Goal: Task Accomplishment & Management: Complete application form

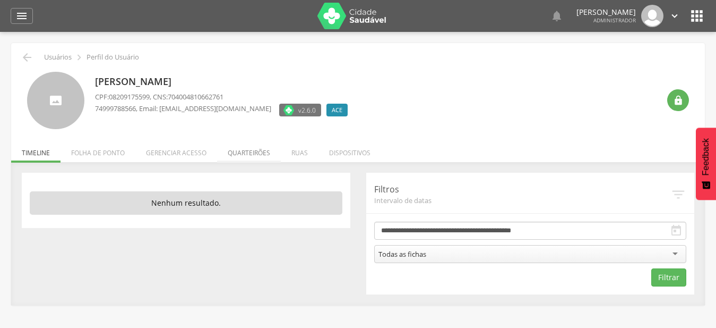
click at [237, 150] on li "Quarteirões" at bounding box center [249, 150] width 64 height 25
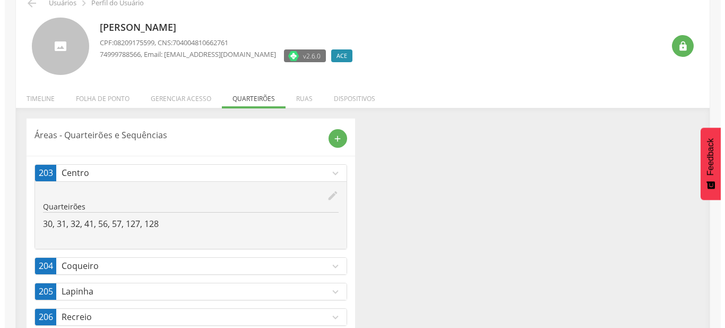
scroll to position [158, 0]
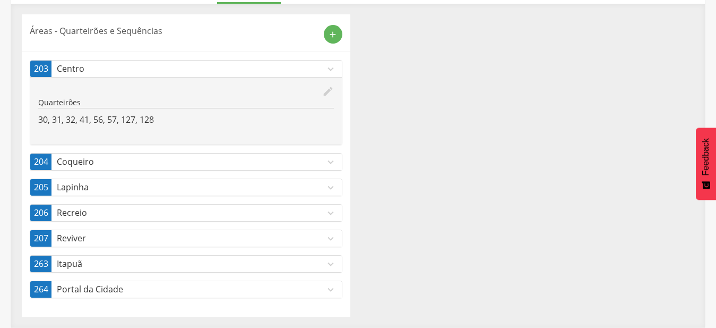
click at [144, 158] on p "Coqueiro" at bounding box center [191, 162] width 268 height 12
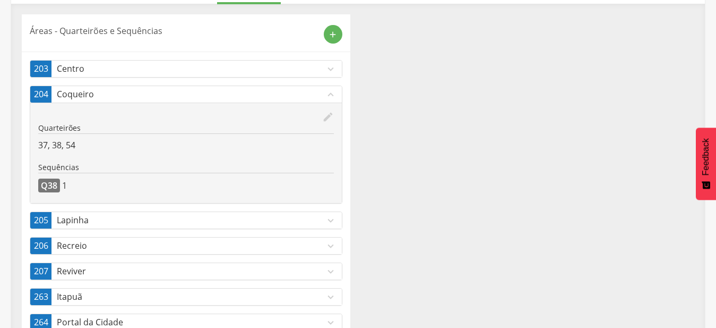
click at [318, 66] on p "Centro" at bounding box center [191, 69] width 268 height 12
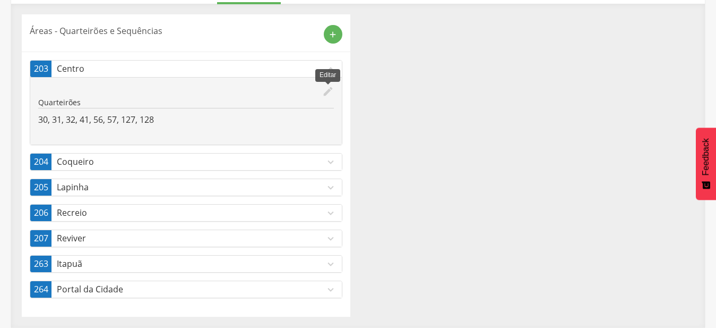
click at [330, 92] on icon "edit" at bounding box center [328, 91] width 12 height 12
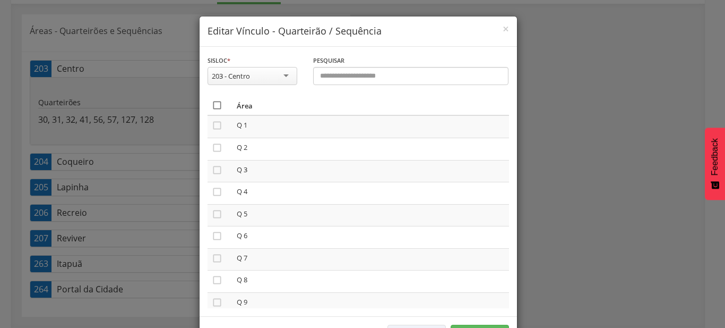
click at [212, 109] on icon "" at bounding box center [217, 105] width 11 height 11
click at [212, 109] on icon "" at bounding box center [217, 105] width 11 height 11
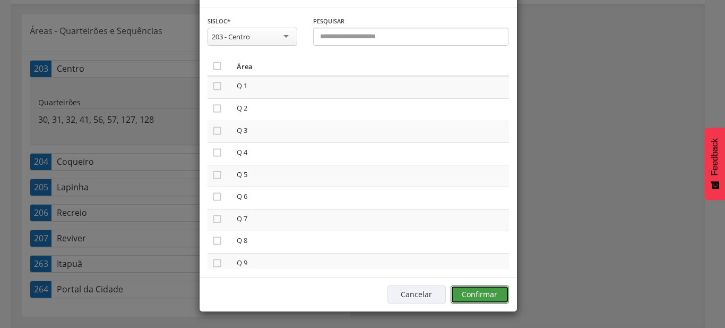
click at [483, 298] on button "Confirmar" at bounding box center [480, 294] width 58 height 18
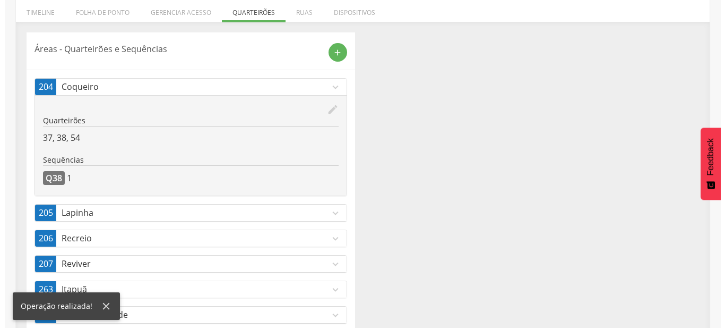
scroll to position [166, 0]
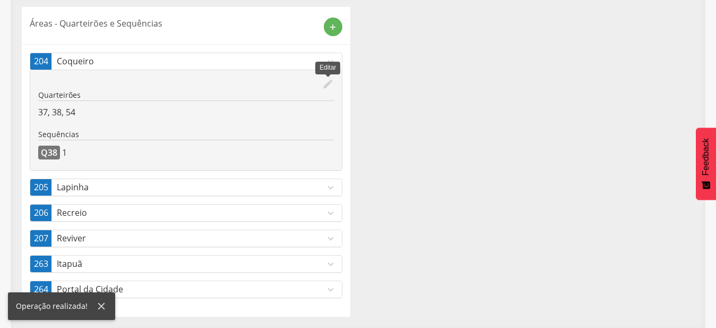
click at [324, 82] on icon "edit" at bounding box center [328, 84] width 12 height 12
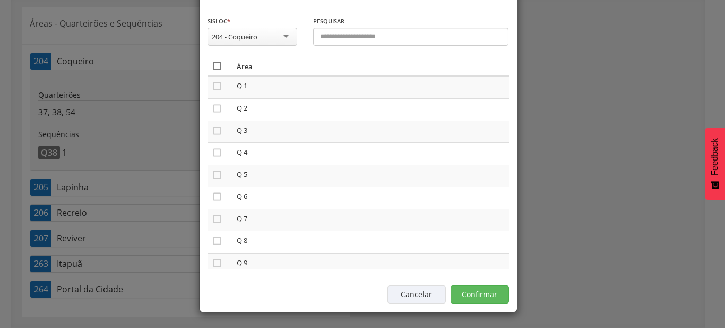
click at [215, 71] on icon "" at bounding box center [217, 66] width 11 height 11
click at [215, 71] on icon "" at bounding box center [217, 66] width 11 height 11
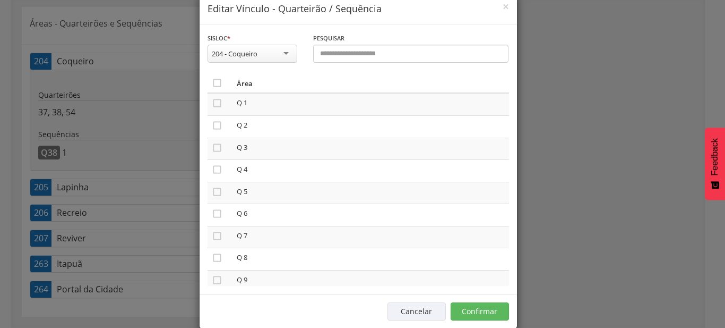
scroll to position [39, 0]
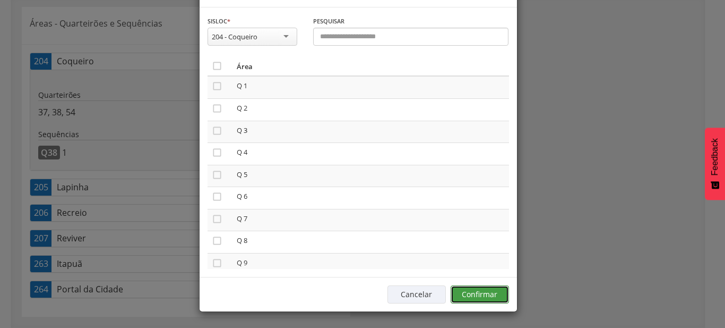
click at [468, 298] on button "Confirmar" at bounding box center [480, 294] width 58 height 18
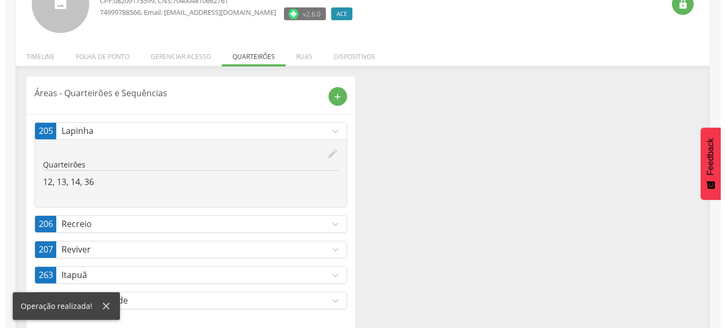
scroll to position [107, 0]
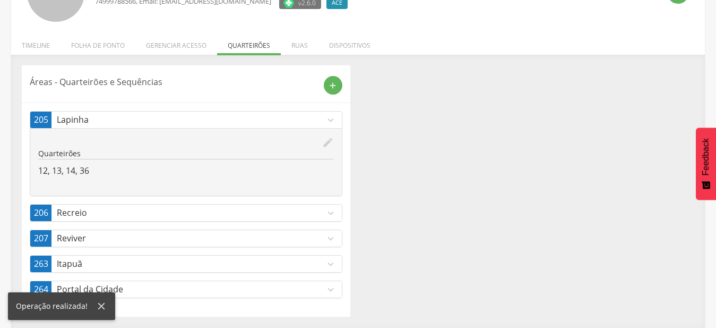
click at [329, 145] on icon "edit" at bounding box center [328, 142] width 12 height 12
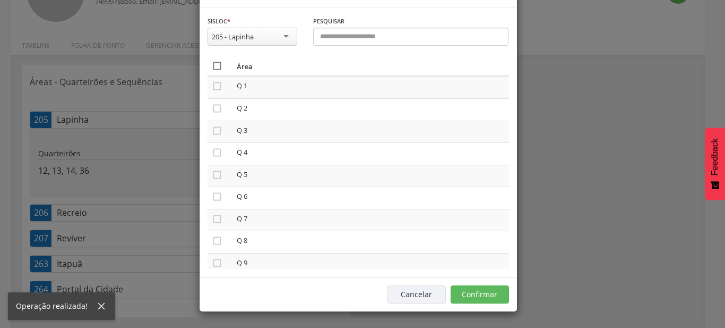
click at [212, 71] on icon "" at bounding box center [217, 66] width 11 height 11
click at [212, 71] on icon "" at bounding box center [217, 66] width 11 height 11
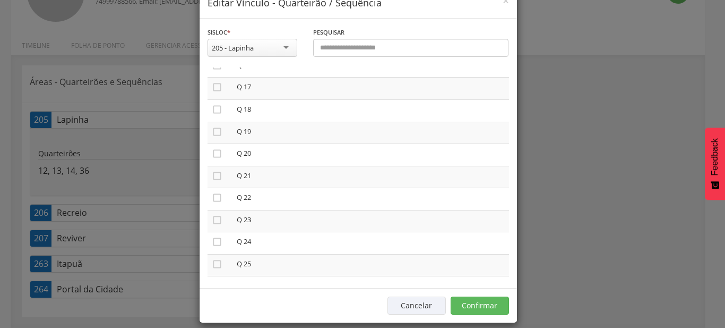
scroll to position [39, 0]
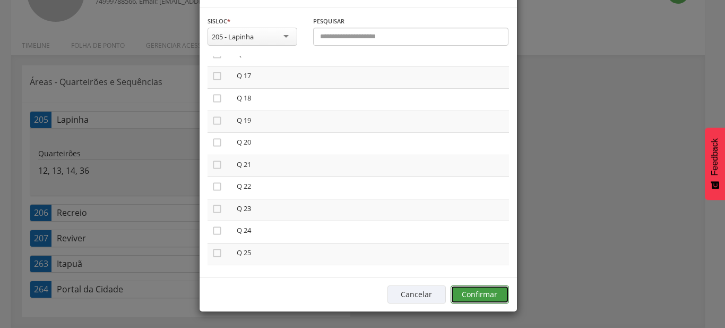
click at [486, 294] on button "Confirmar" at bounding box center [480, 294] width 58 height 18
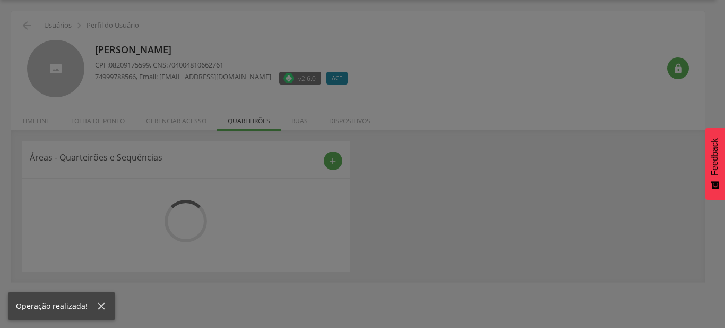
scroll to position [32, 0]
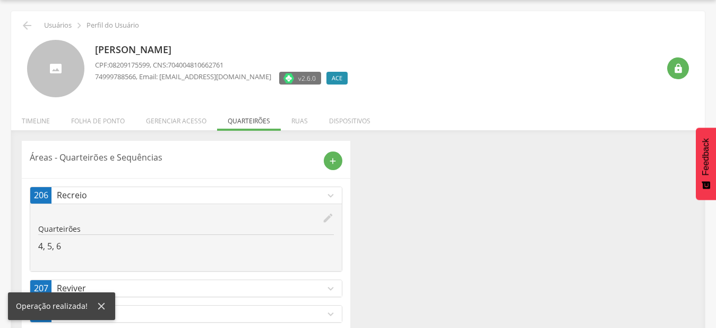
click at [326, 217] on icon "edit" at bounding box center [328, 218] width 12 height 12
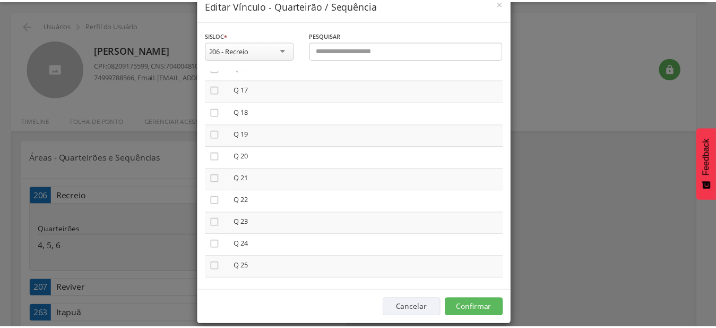
scroll to position [39, 0]
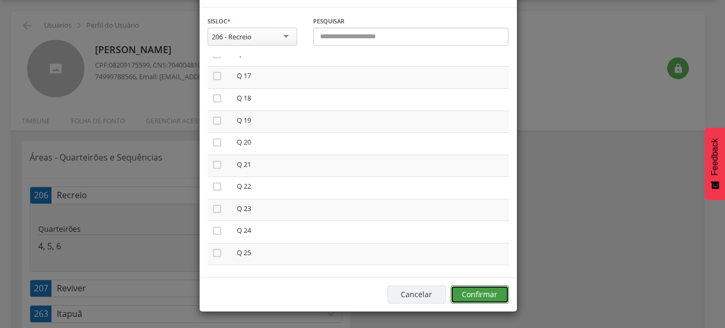
click at [458, 295] on button "Confirmar" at bounding box center [480, 294] width 58 height 18
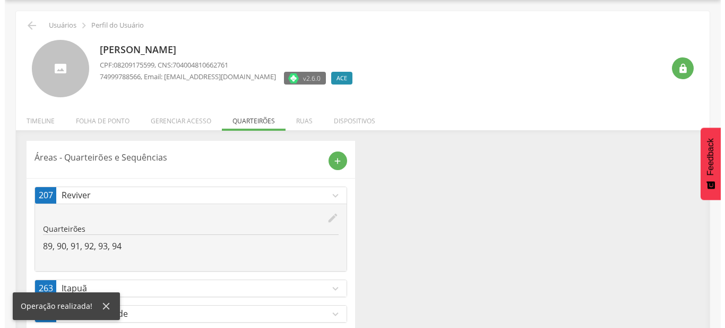
scroll to position [56, 0]
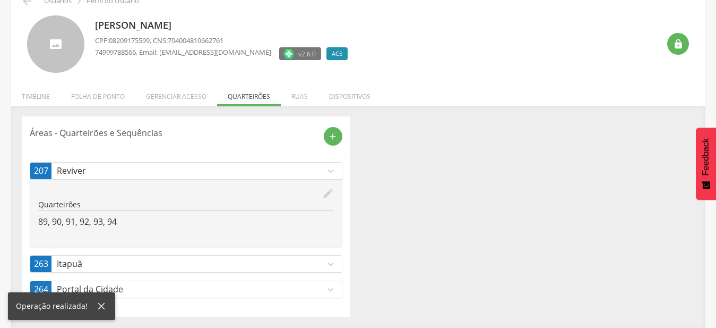
click at [331, 191] on icon "edit" at bounding box center [328, 193] width 12 height 12
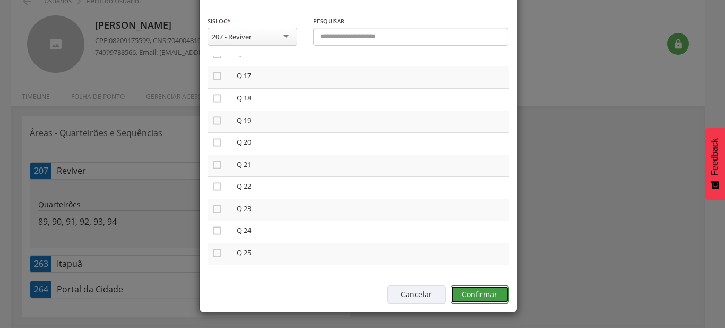
click at [503, 295] on button "Confirmar" at bounding box center [480, 294] width 58 height 18
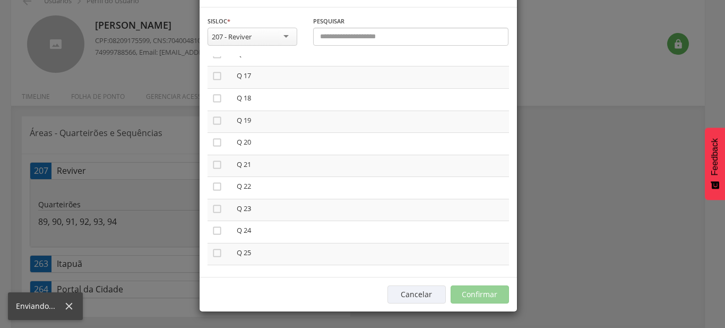
scroll to position [32, 0]
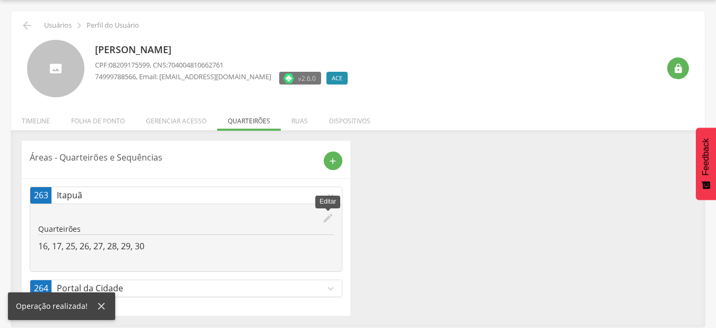
click at [328, 215] on icon "edit" at bounding box center [328, 218] width 12 height 12
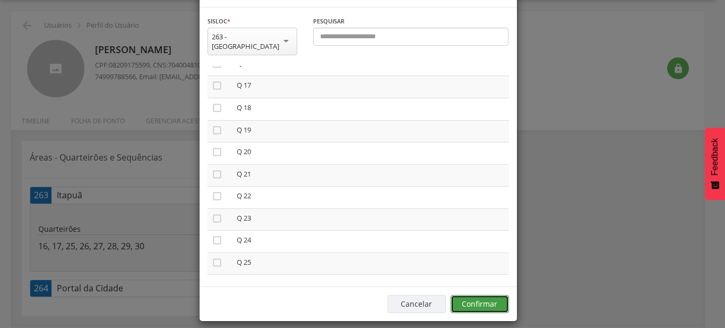
click at [501, 295] on button "Confirmar" at bounding box center [480, 304] width 58 height 18
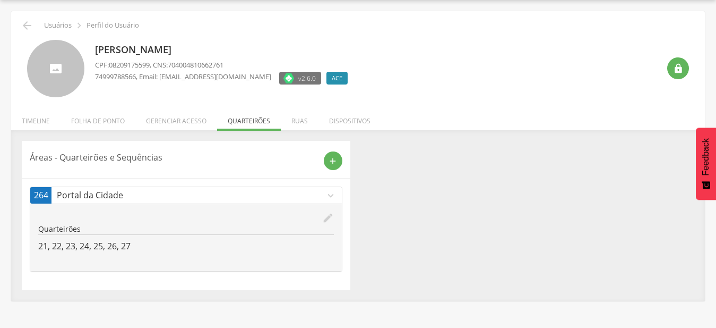
click at [330, 219] on icon "edit" at bounding box center [328, 218] width 12 height 12
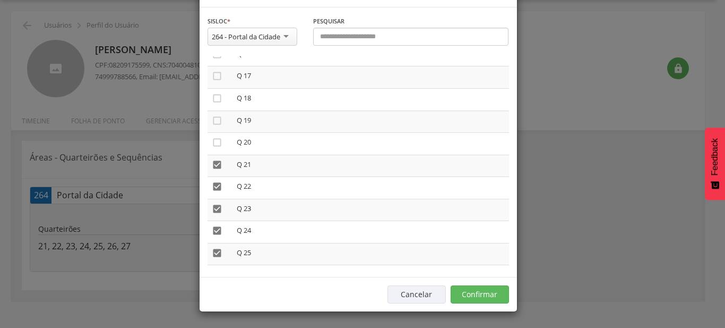
click at [467, 295] on button "Confirmar" at bounding box center [480, 294] width 58 height 18
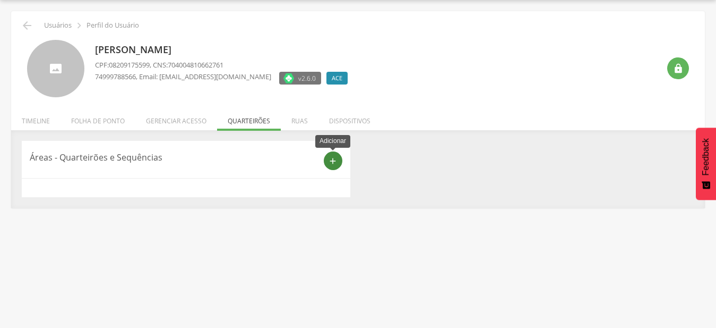
click at [337, 159] on icon "add" at bounding box center [333, 161] width 10 height 10
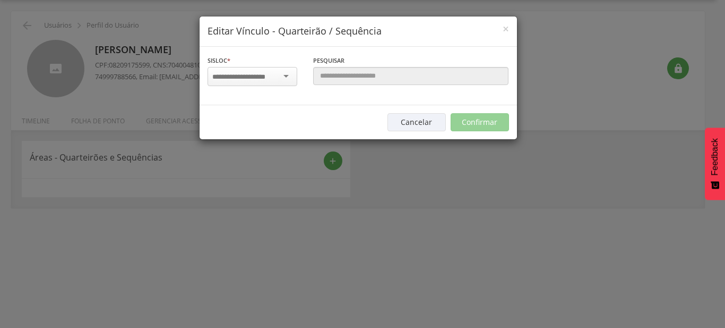
click at [258, 76] on input "select-one" at bounding box center [245, 77] width 67 height 10
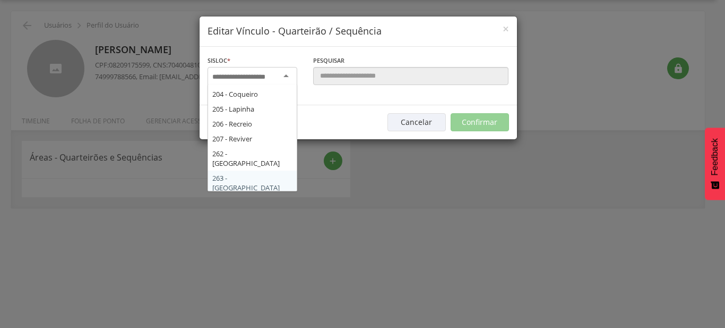
scroll to position [123, 0]
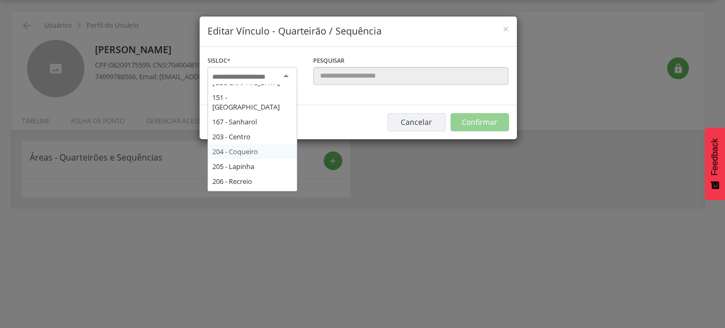
click at [251, 105] on div "Sisloc * 17 - Angico 18 - [GEOGRAPHIC_DATA] 19 - [GEOGRAPHIC_DATA] 21 - [GEOGRA…" at bounding box center [359, 76] width 318 height 58
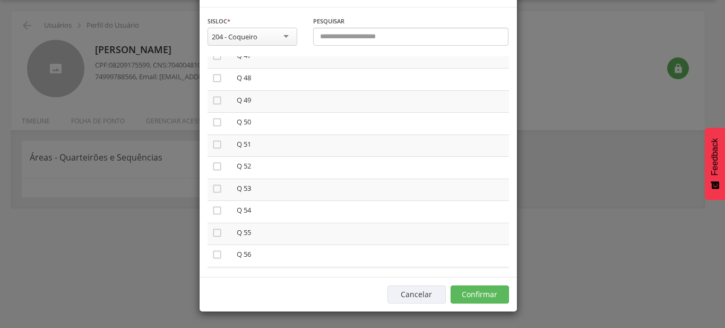
scroll to position [1199, 0]
click at [213, 261] on icon "" at bounding box center [217, 255] width 11 height 11
click at [213, 239] on icon "" at bounding box center [217, 233] width 11 height 11
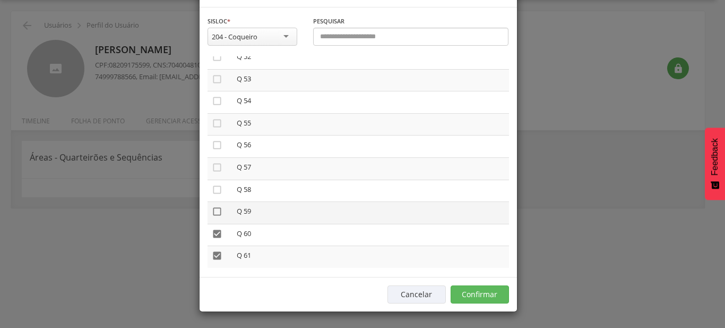
click at [213, 217] on icon "" at bounding box center [217, 211] width 11 height 11
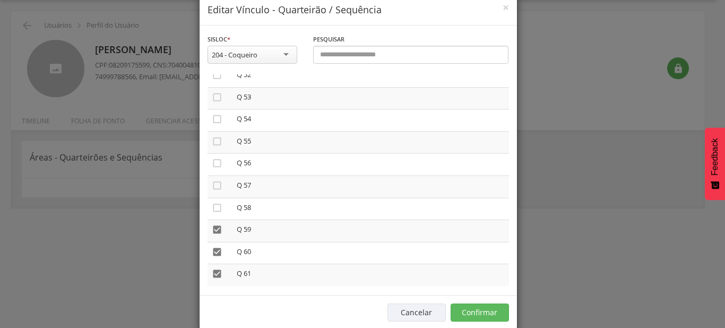
scroll to position [39, 0]
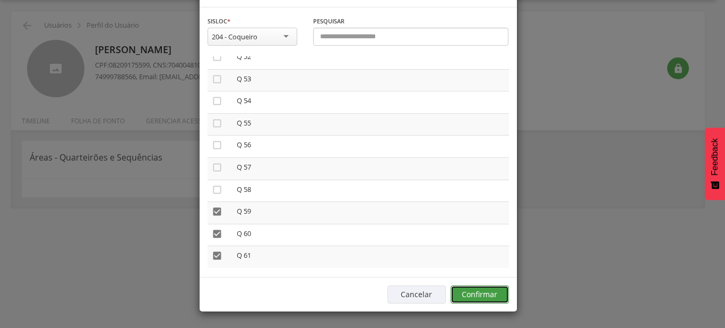
click at [481, 293] on button "Confirmar" at bounding box center [480, 294] width 58 height 18
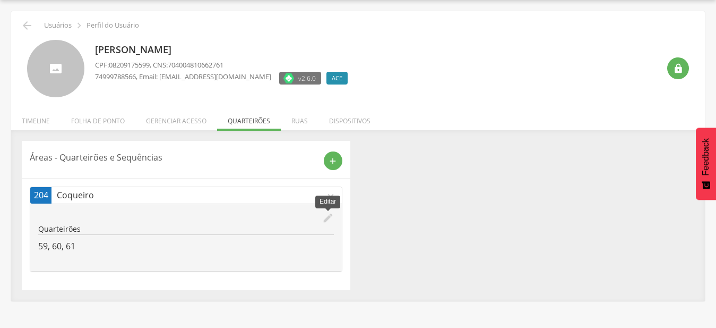
click at [330, 220] on icon "edit" at bounding box center [328, 218] width 12 height 12
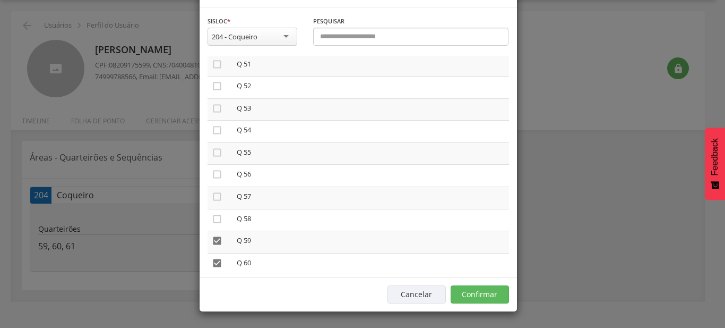
scroll to position [1199, 0]
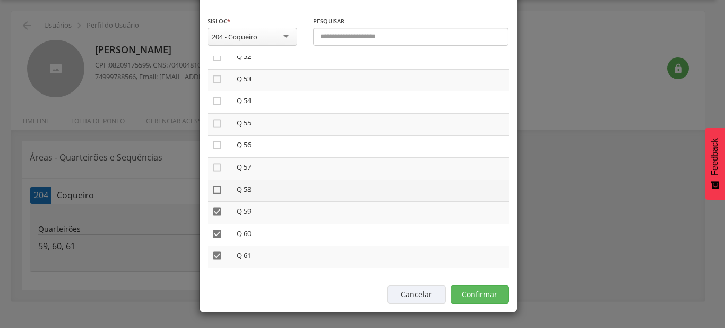
click at [212, 195] on icon "" at bounding box center [217, 189] width 11 height 11
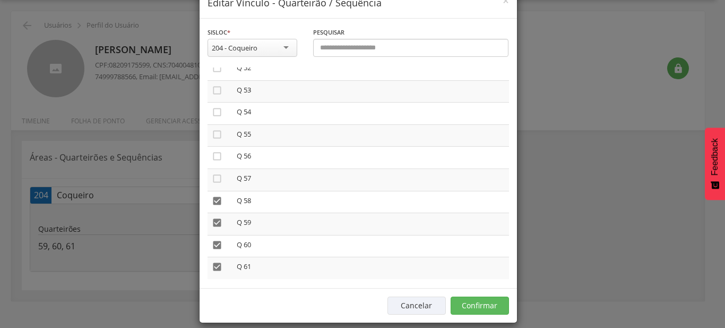
scroll to position [39, 0]
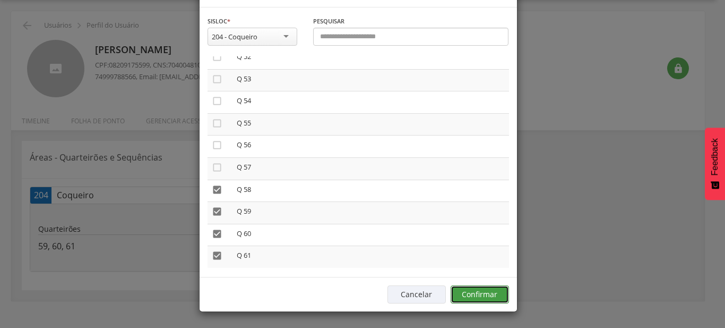
click at [489, 297] on button "Confirmar" at bounding box center [480, 294] width 58 height 18
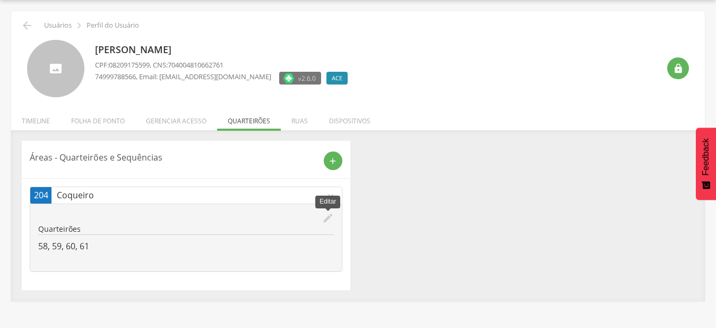
click at [324, 219] on icon "edit" at bounding box center [328, 218] width 12 height 12
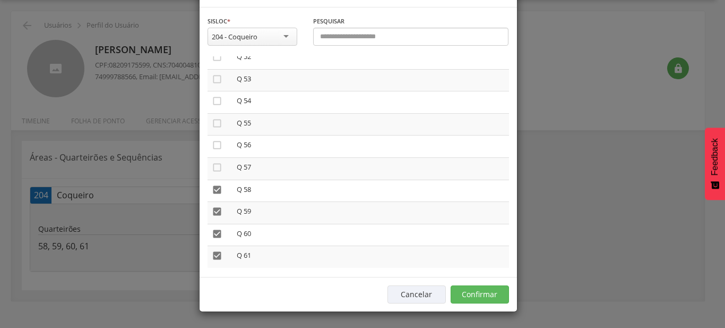
scroll to position [1199, 0]
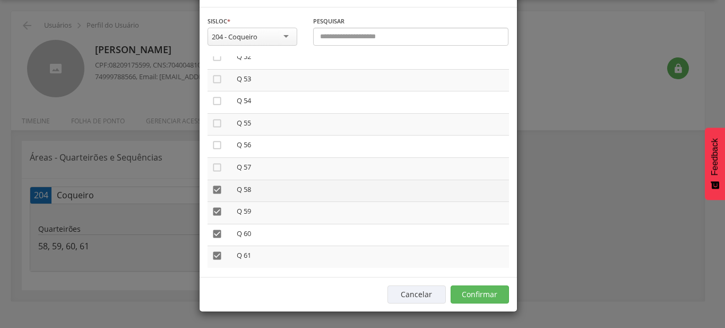
click at [216, 195] on icon "" at bounding box center [217, 189] width 11 height 11
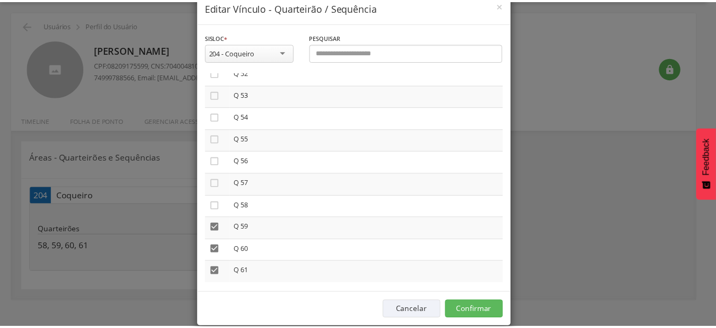
scroll to position [39, 0]
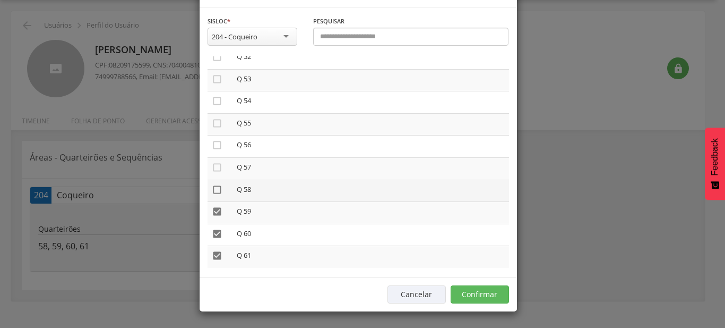
click at [212, 184] on icon "" at bounding box center [217, 189] width 11 height 11
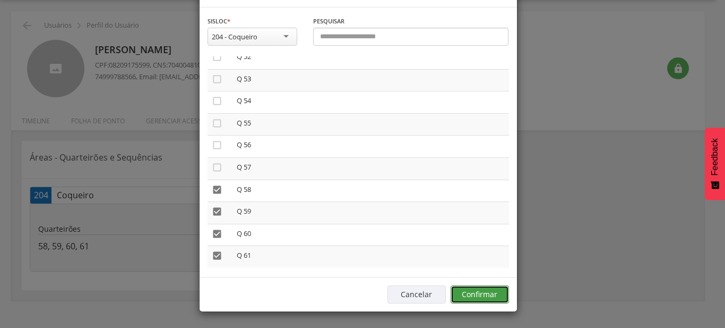
click at [456, 296] on button "Confirmar" at bounding box center [480, 294] width 58 height 18
